Goal: Task Accomplishment & Management: Use online tool/utility

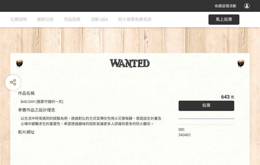
click at [247, 11] on div "收藏這個活動" at bounding box center [130, 6] width 260 height 12
click at [161, 51] on div "作品名稱 BAD DAY (需要守護的一天) 參賽作品之設計理念 以生活中時常遇到的經驗為例，透過對比的方式宣傳住宅用火災警報器、家庭逃生計畫及火場中避難求生…" at bounding box center [130, 120] width 260 height 216
click at [205, 104] on span "投票" at bounding box center [206, 105] width 8 height 5
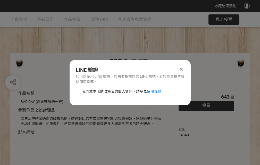
click at [78, 90] on div at bounding box center [78, 91] width 5 height 5
checkbox input "true"
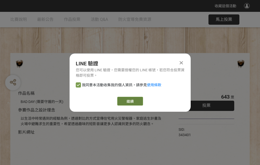
click at [129, 101] on link "繼續" at bounding box center [130, 101] width 26 height 9
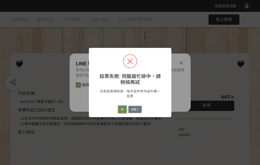
click at [121, 108] on button "好" at bounding box center [122, 109] width 8 height 7
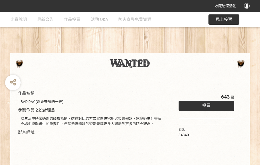
click at [199, 108] on div "投票" at bounding box center [206, 106] width 56 height 10
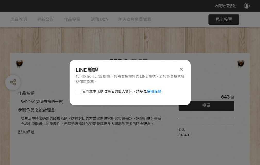
click at [81, 91] on label "我同意本活動收集我的個人資訊，請參見 使用條款" at bounding box center [118, 91] width 85 height 5
click at [79, 91] on input "我同意本活動收集我的個人資訊，請參見 使用條款" at bounding box center [77, 91] width 3 height 3
checkbox input "false"
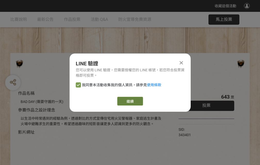
click at [119, 99] on link "繼續" at bounding box center [130, 101] width 26 height 9
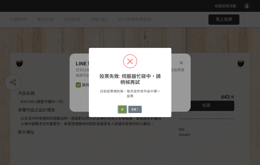
click at [119, 107] on button "好" at bounding box center [122, 109] width 8 height 7
